Goal: Transaction & Acquisition: Purchase product/service

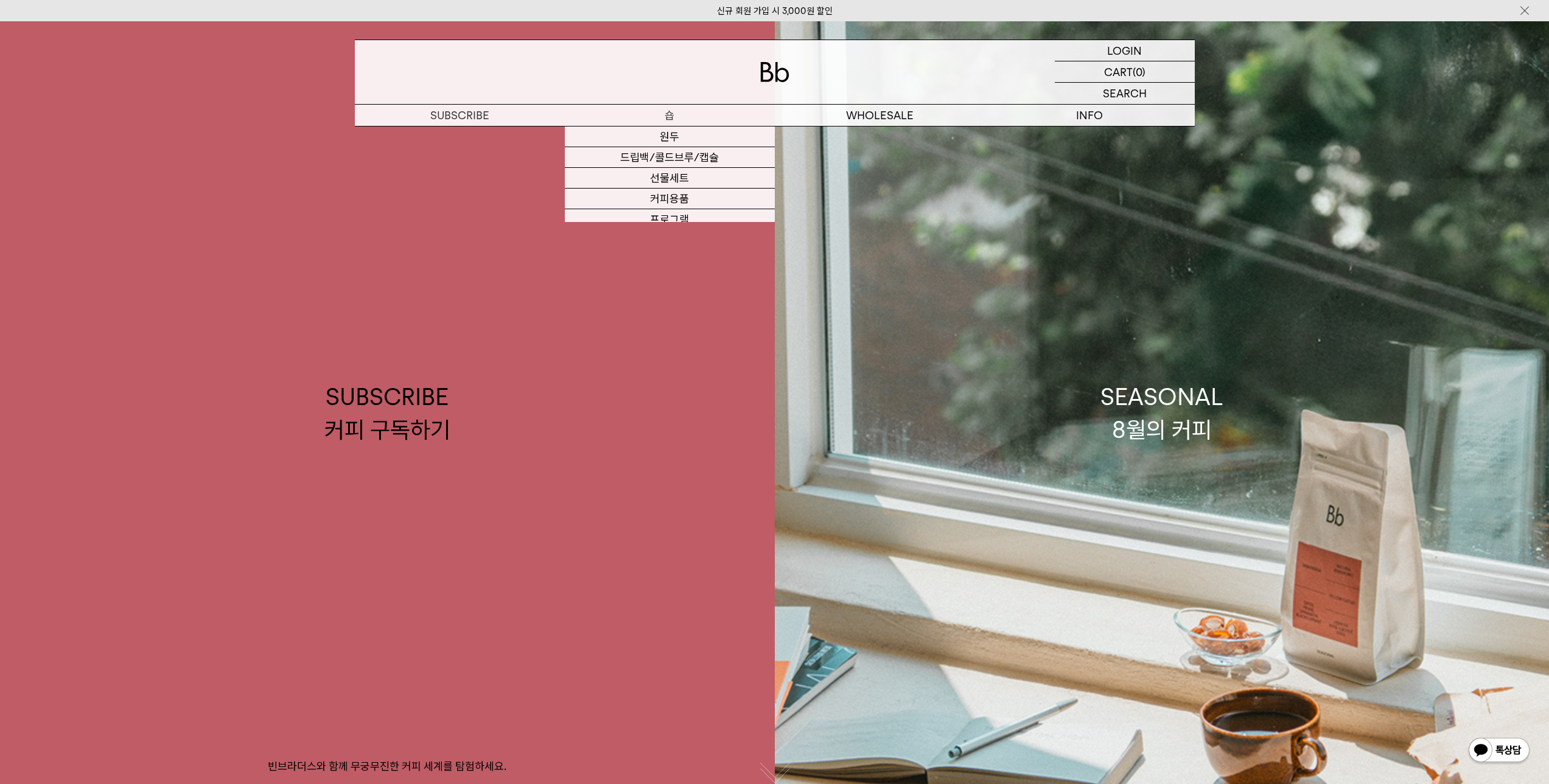
click at [680, 117] on p "숍" at bounding box center [669, 116] width 210 height 22
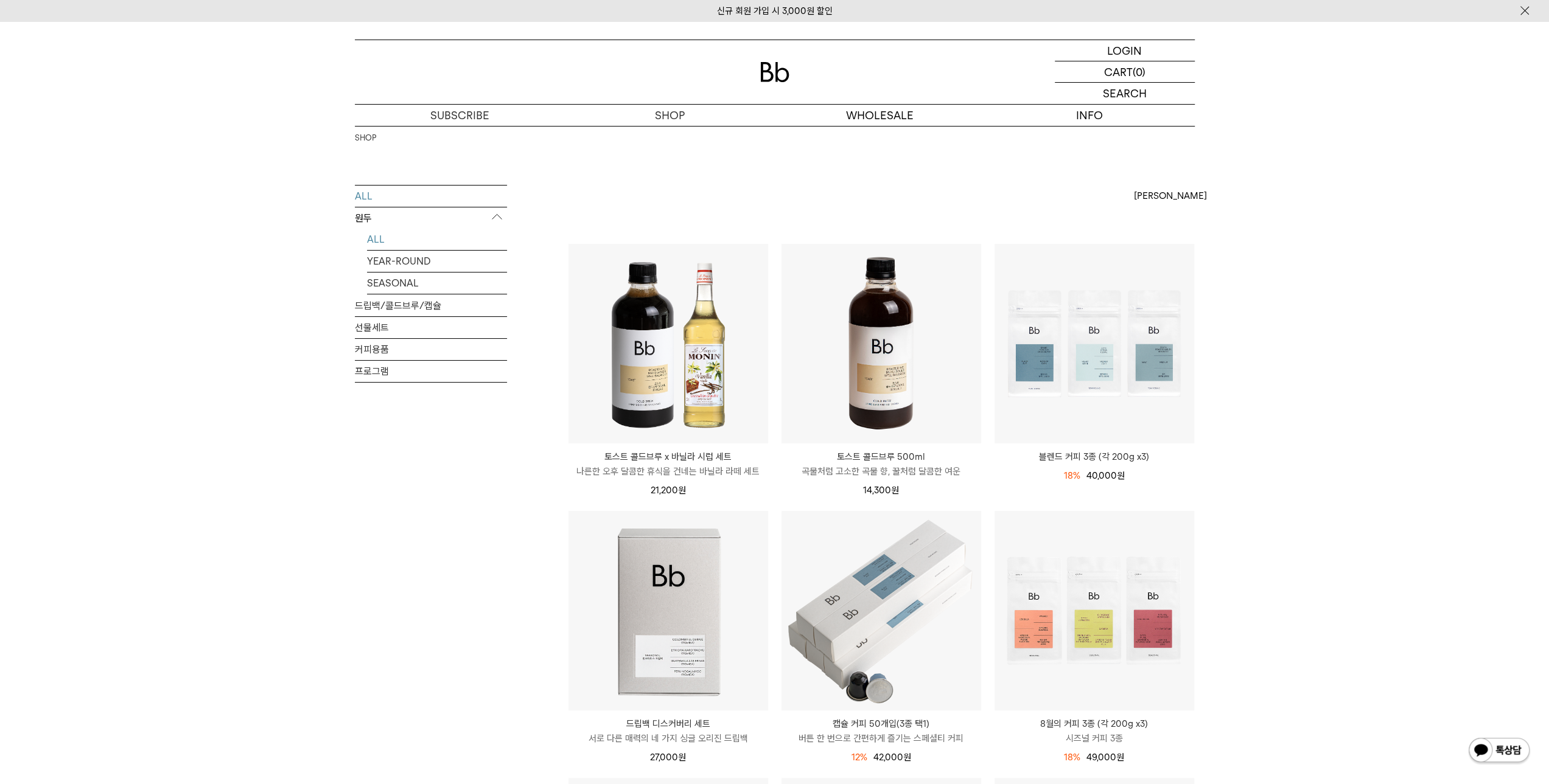
click at [396, 240] on link "ALL" at bounding box center [437, 240] width 140 height 22
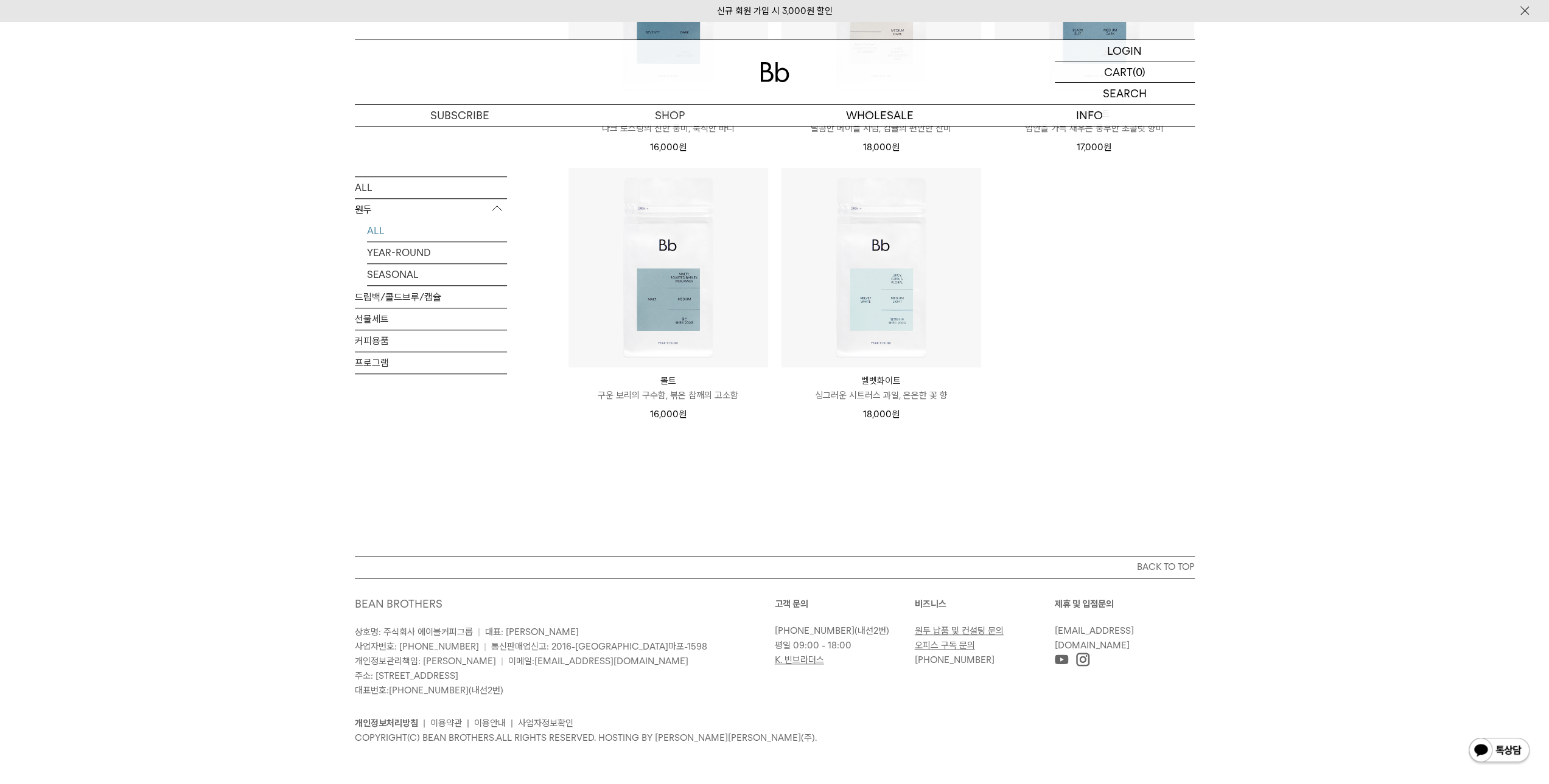
scroll to position [880, 0]
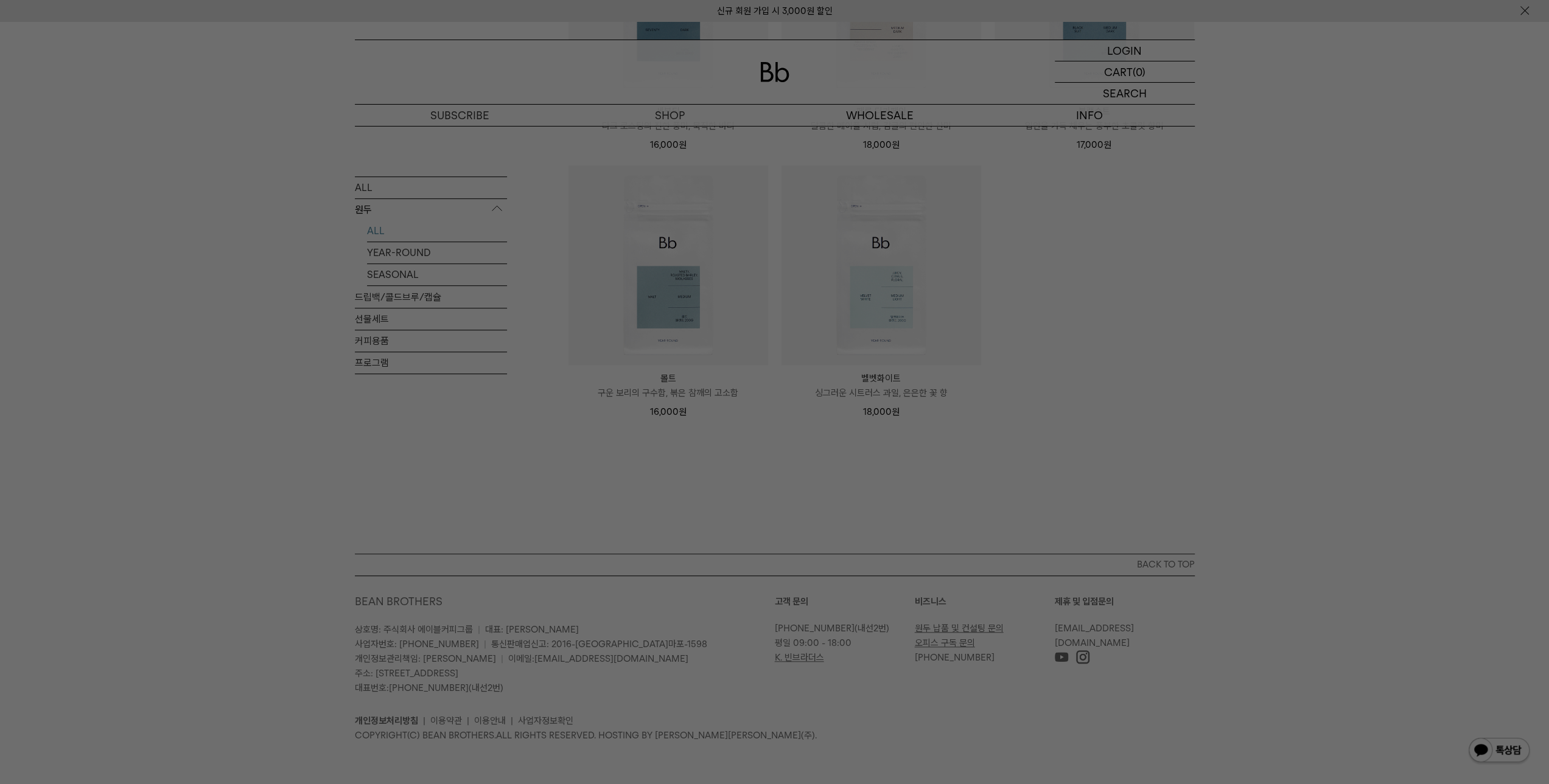
click at [474, 439] on div at bounding box center [774, 392] width 1549 height 784
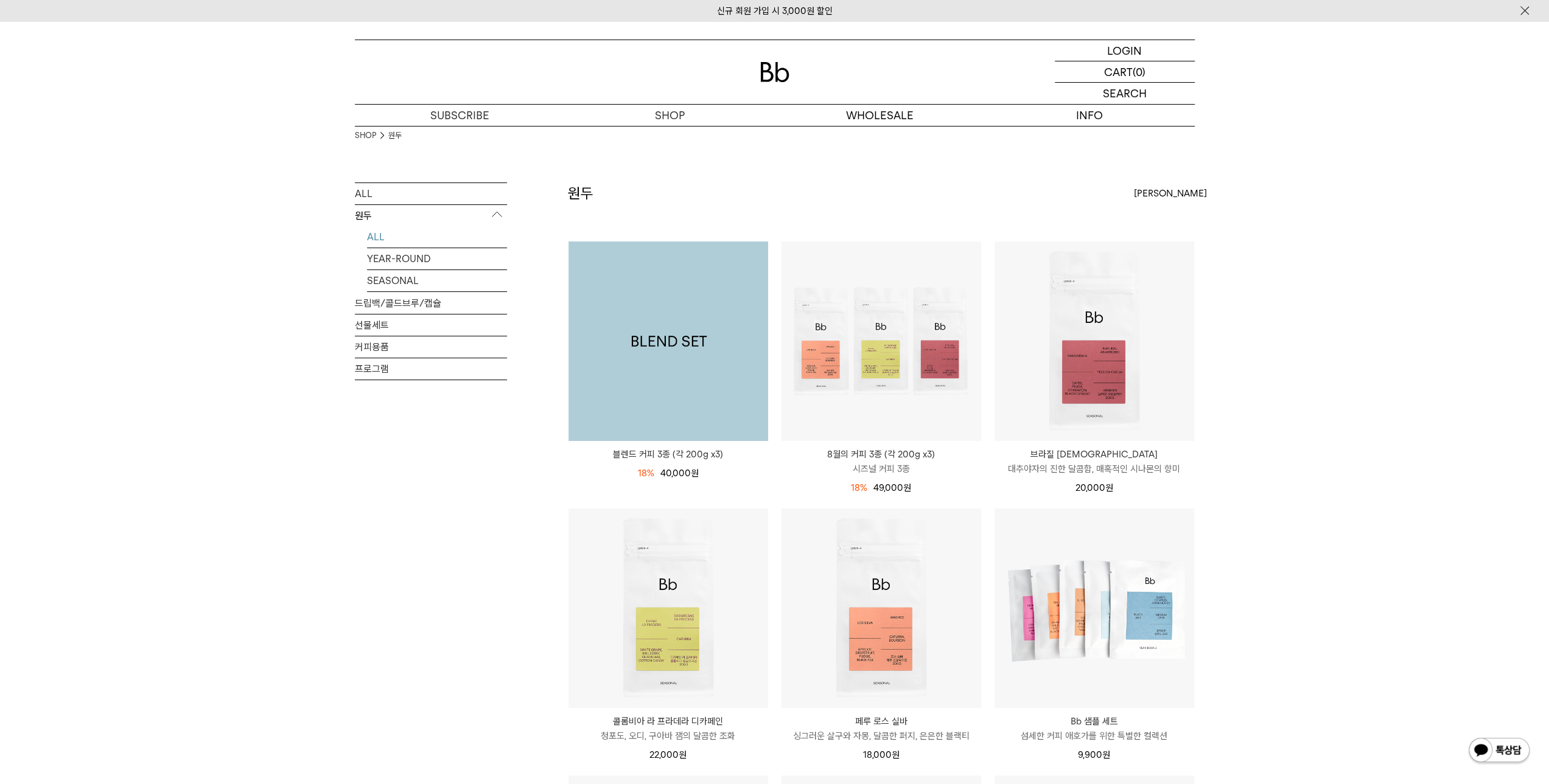
scroll to position [0, 0]
